Goal: Task Accomplishment & Management: Manage account settings

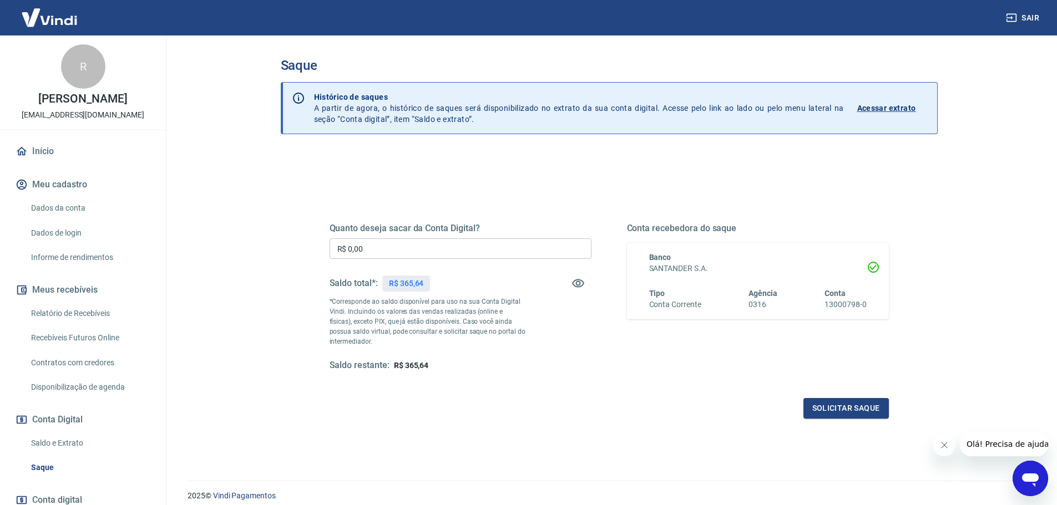
click at [365, 250] on input "R$ 0,00" at bounding box center [460, 249] width 262 height 21
type input "R$ 200,00"
click at [827, 411] on button "Solicitar saque" at bounding box center [845, 408] width 85 height 21
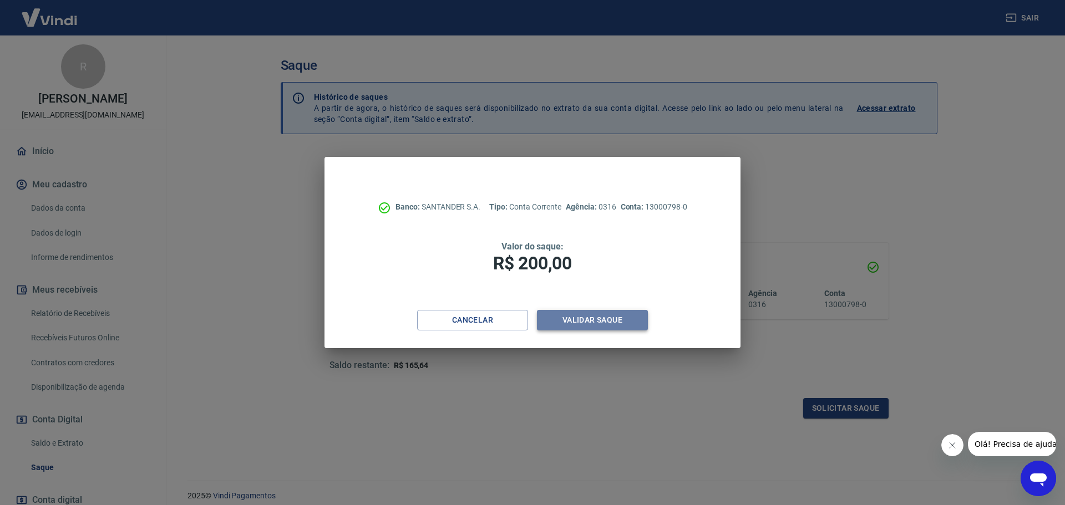
click at [607, 321] on button "Validar saque" at bounding box center [592, 320] width 111 height 21
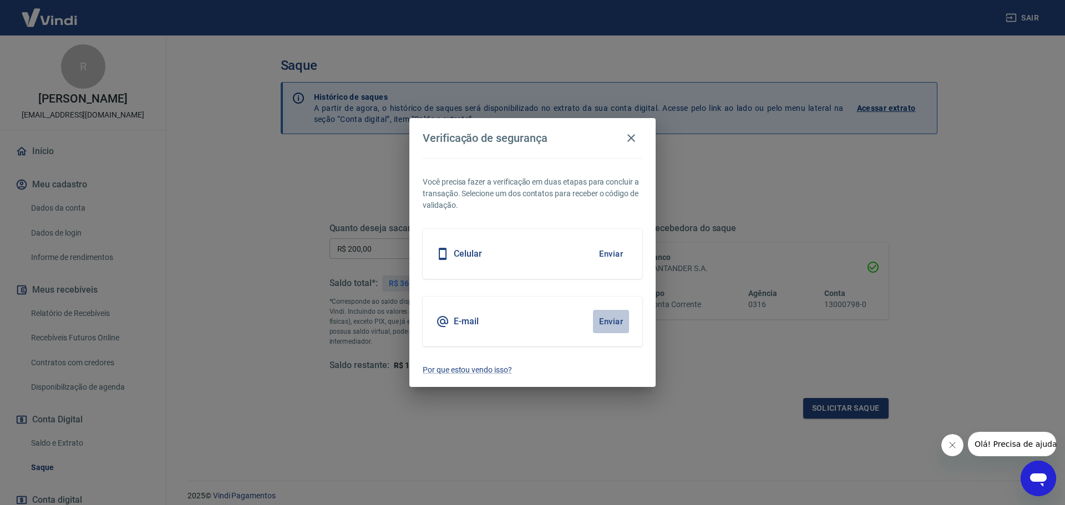
click at [607, 321] on button "Enviar" at bounding box center [611, 321] width 36 height 23
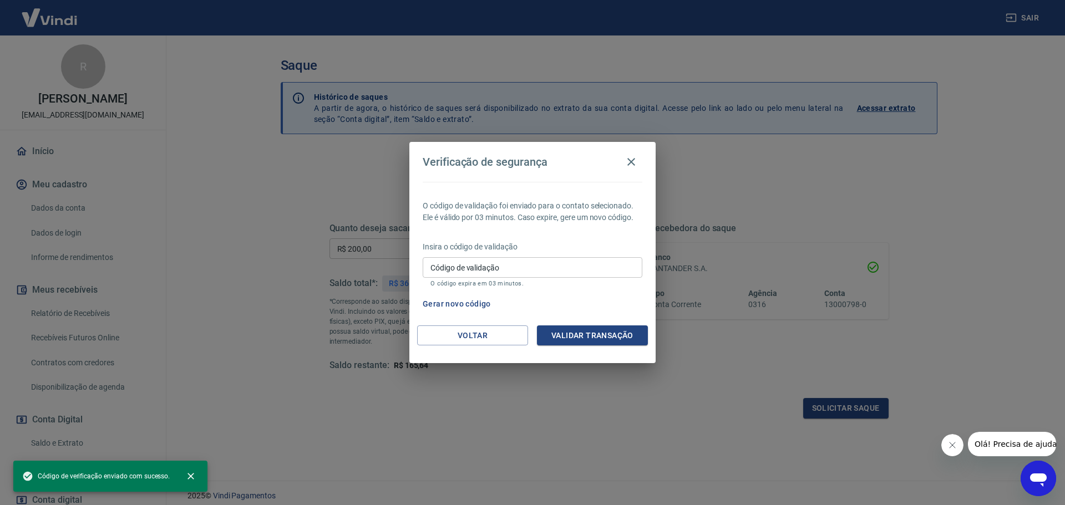
click at [465, 258] on div "Código de validação Código de validação O código expira em 03 minutos." at bounding box center [533, 272] width 220 height 30
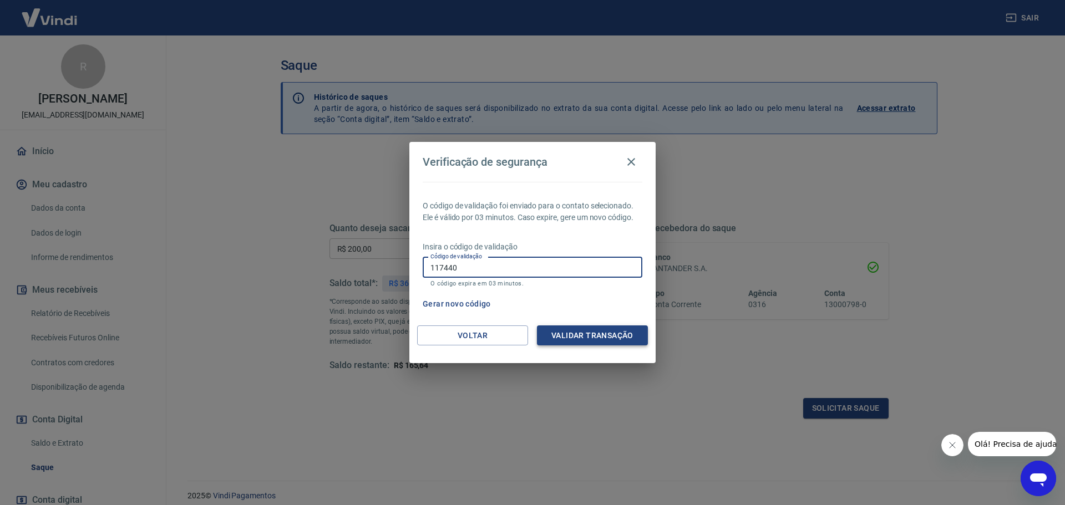
type input "117440"
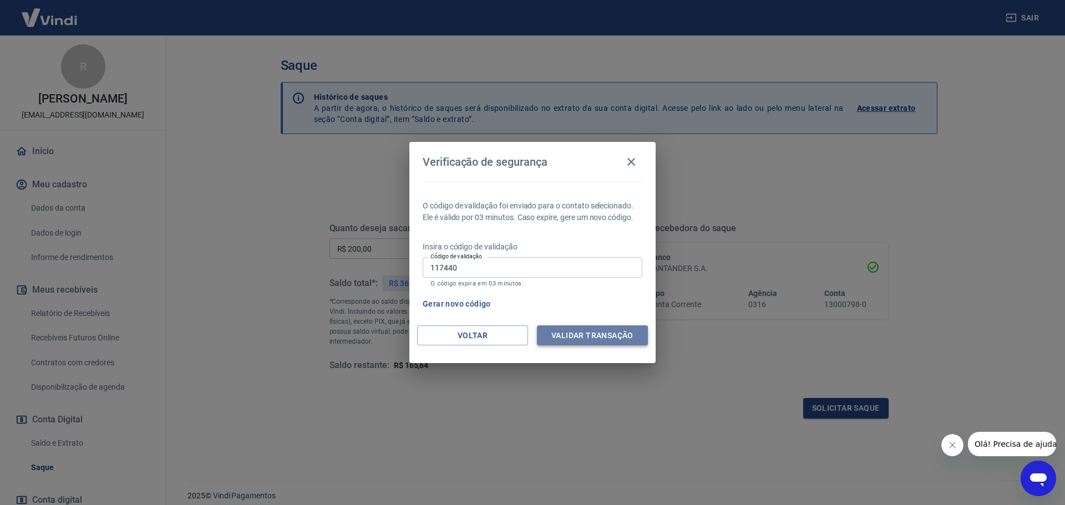
click at [574, 333] on button "Validar transação" at bounding box center [592, 336] width 111 height 21
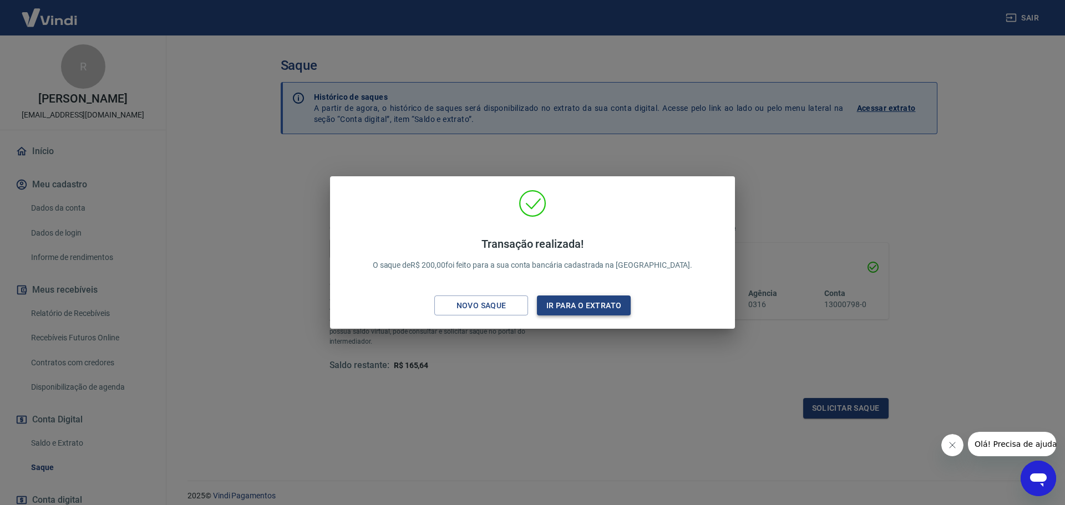
click at [592, 307] on button "Ir para o extrato" at bounding box center [584, 306] width 94 height 21
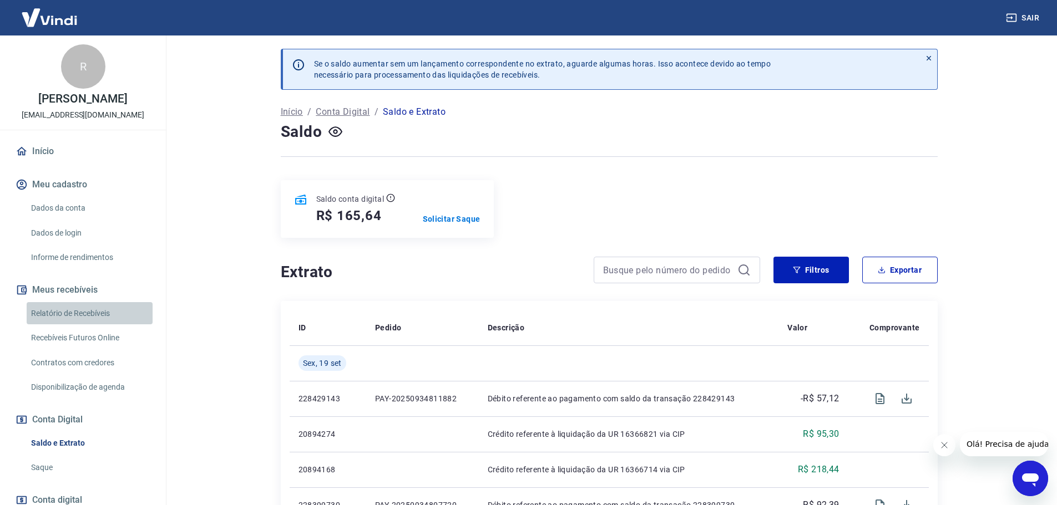
click at [98, 318] on link "Relatório de Recebíveis" at bounding box center [90, 313] width 126 height 23
